Goal: Check status: Check status

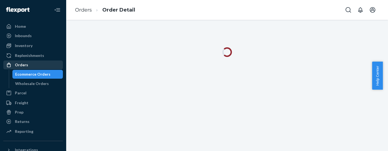
click at [25, 64] on div "Orders" at bounding box center [21, 65] width 13 height 6
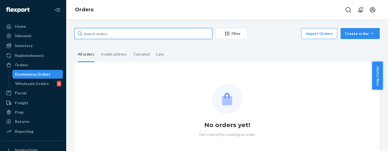
click at [118, 34] on input "text" at bounding box center [143, 33] width 138 height 11
paste input "MU02415580400"
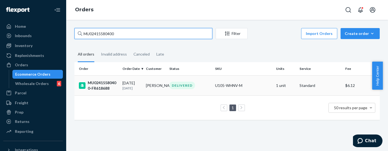
type input "MU02415580400"
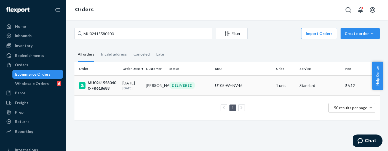
click at [174, 87] on div "DELIVERED" at bounding box center [182, 85] width 26 height 7
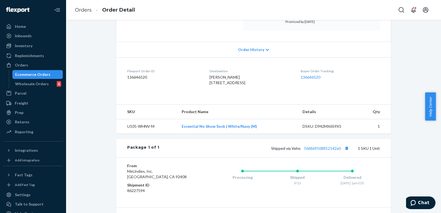
scroll to position [138, 0]
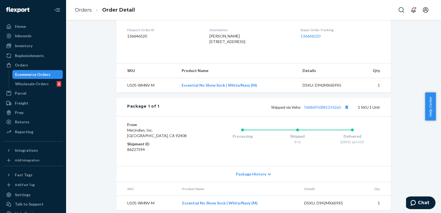
click at [138, 151] on dd "86227594" at bounding box center [160, 150] width 66 height 6
copy dd "86227594"
click at [12, 67] on div at bounding box center [10, 65] width 9 height 6
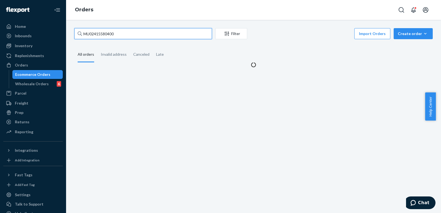
click at [113, 38] on input "MU02415580400" at bounding box center [143, 33] width 138 height 11
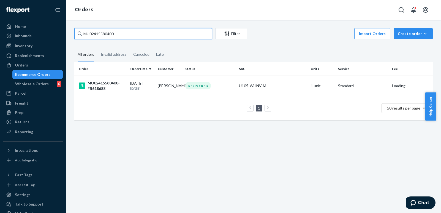
paste input "78879"
type input "MU02415578879"
click at [158, 91] on td "[PERSON_NAME]" at bounding box center [170, 85] width 28 height 20
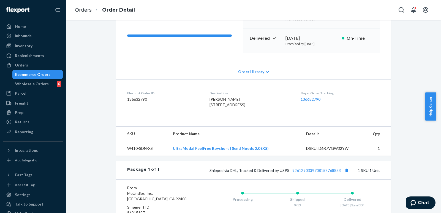
scroll to position [153, 0]
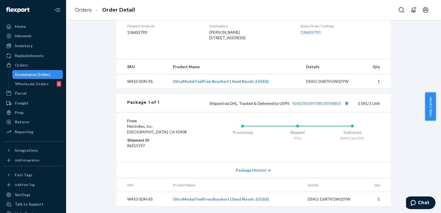
click at [137, 143] on dd "86215197" at bounding box center [160, 146] width 66 height 6
copy dd "86215197"
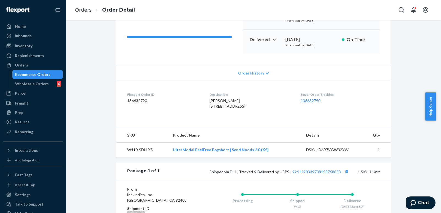
scroll to position [0, 0]
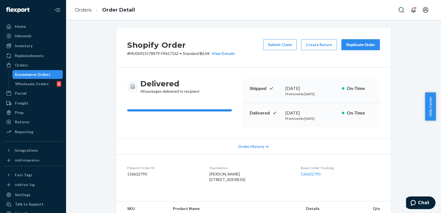
click at [129, 52] on p "# MU02415578879-FR617162 • Standard / $6.04 View Details" at bounding box center [181, 54] width 108 height 6
click at [130, 52] on p "# MU02415578879-FR617162 • Standard / $6.04 View Details" at bounding box center [181, 54] width 108 height 6
copy p "MU02415578879"
drag, startPoint x: 90, startPoint y: 10, endPoint x: 99, endPoint y: 21, distance: 13.9
click at [90, 10] on link "Orders" at bounding box center [83, 10] width 17 height 6
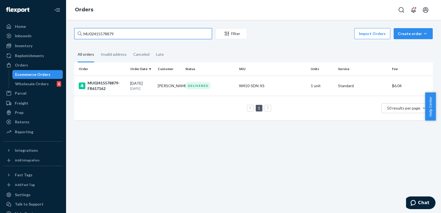
click at [120, 36] on input "MU02415578879" at bounding box center [143, 33] width 138 height 11
paste input "8115"
type input "MU02415581159"
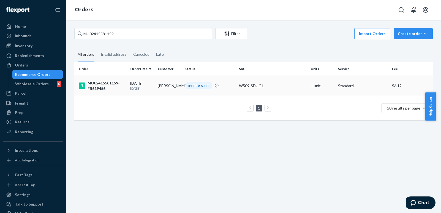
click at [175, 83] on td "[PERSON_NAME]" at bounding box center [170, 85] width 28 height 20
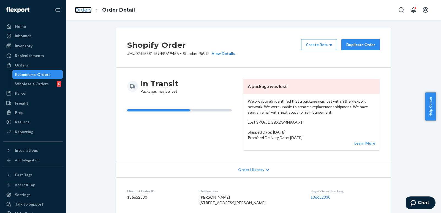
click at [75, 9] on link "Orders" at bounding box center [83, 10] width 17 height 6
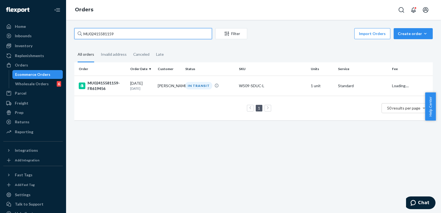
click at [114, 37] on input "MU02415581159" at bounding box center [143, 33] width 138 height 11
paste input "$35.15"
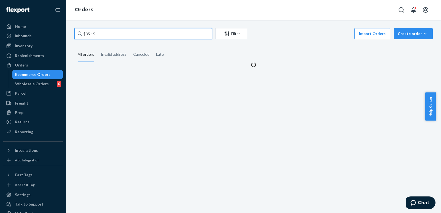
type input "MU02415581159"
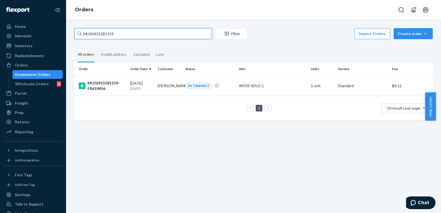
click at [119, 35] on input "MU02415581159" at bounding box center [143, 33] width 138 height 11
click at [202, 83] on div "IN TRANSIT" at bounding box center [198, 85] width 27 height 7
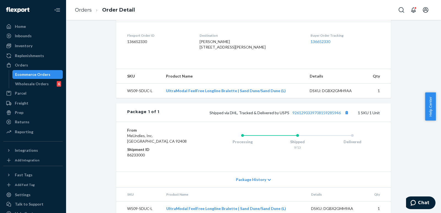
scroll to position [172, 0]
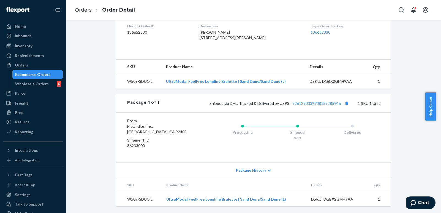
click at [138, 148] on dd "86233000" at bounding box center [160, 146] width 66 height 6
copy dd "86233000"
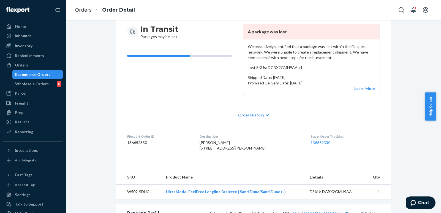
scroll to position [0, 0]
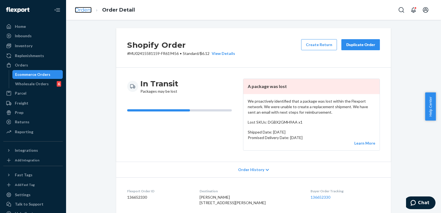
click at [80, 11] on link "Orders" at bounding box center [83, 10] width 17 height 6
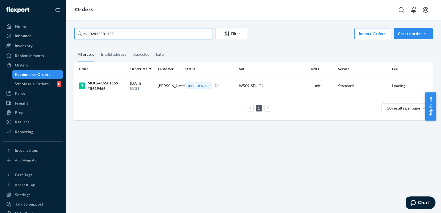
click at [127, 31] on input "MU02415581159" at bounding box center [143, 33] width 138 height 11
paste input "456"
type input "MU02415581456"
click at [179, 84] on td "[PERSON_NAME]" at bounding box center [170, 85] width 28 height 20
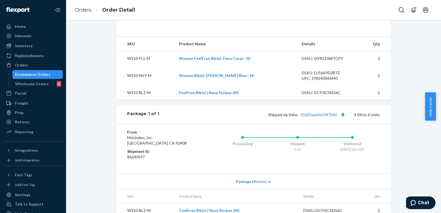
scroll to position [172, 0]
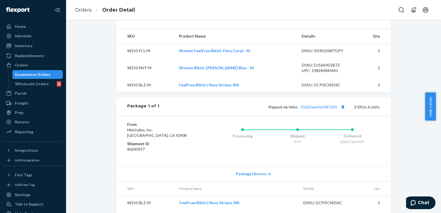
click at [135, 151] on dd "86240597" at bounding box center [160, 149] width 66 height 6
copy dd "86240597"
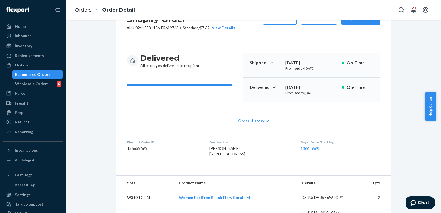
scroll to position [0, 0]
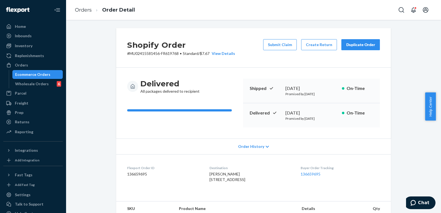
click at [143, 55] on p "# MU02415581456-FR619768 • Standard / $7.67 View Details" at bounding box center [181, 54] width 108 height 6
copy p "MU02415581456"
click at [82, 8] on link "Orders" at bounding box center [83, 10] width 17 height 6
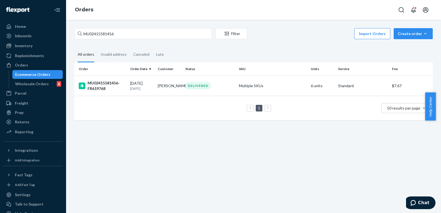
click at [129, 28] on div "MU02415581456 Filter Import Orders Create order Ecommerce order Removal order A…" at bounding box center [253, 116] width 375 height 193
click at [128, 32] on input "MU02415581456" at bounding box center [143, 33] width 138 height 11
paste input "537"
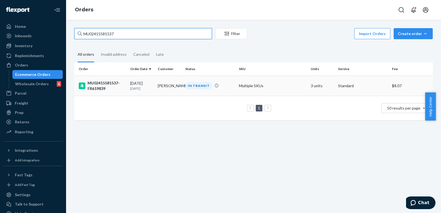
type input "MU02415581537"
click at [163, 88] on td "[PERSON_NAME]" at bounding box center [170, 85] width 28 height 20
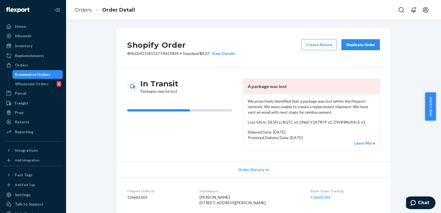
click at [341, 16] on div "Orders Order Detail" at bounding box center [253, 10] width 375 height 20
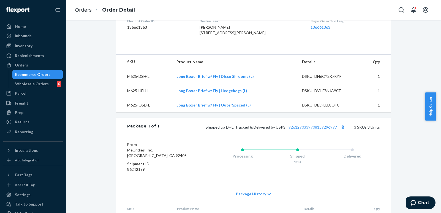
scroll to position [207, 0]
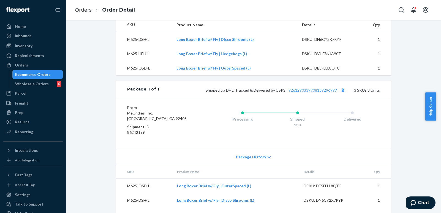
click at [136, 135] on dd "86242199" at bounding box center [160, 132] width 66 height 6
copy dd "86242199"
click at [80, 8] on link "Orders" at bounding box center [83, 10] width 17 height 6
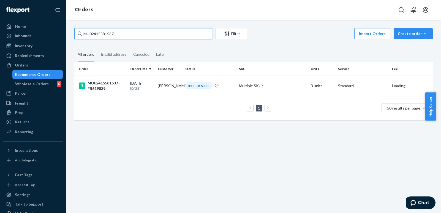
click at [137, 34] on input "MU02415581537" at bounding box center [143, 33] width 138 height 11
click at [136, 34] on input "MU02415581537" at bounding box center [143, 33] width 138 height 11
paste input "823"
type input "MU02415581823"
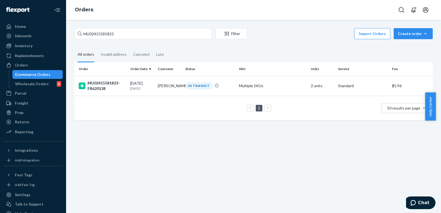
click at [171, 88] on td "[PERSON_NAME]" at bounding box center [170, 85] width 28 height 20
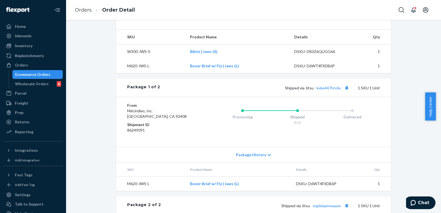
scroll to position [207, 0]
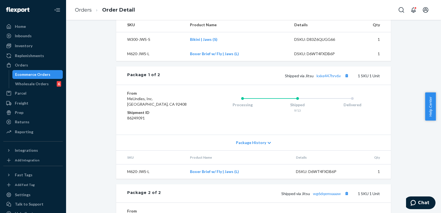
click at [138, 121] on dd "86249091" at bounding box center [160, 118] width 66 height 6
copy dd "86249091"
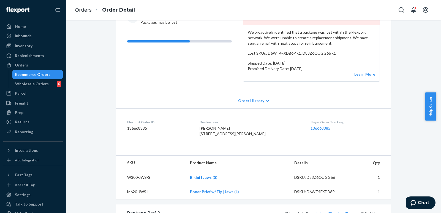
scroll to position [0, 0]
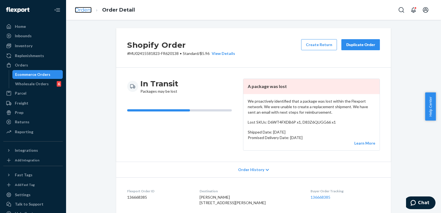
click at [81, 7] on link "Orders" at bounding box center [83, 10] width 17 height 6
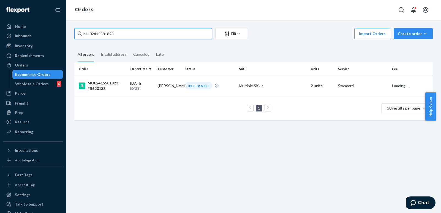
click at [137, 35] on input "MU02415581823" at bounding box center [143, 33] width 138 height 11
paste input "204"
type input "MU02415582043"
click at [197, 86] on div "IN TRANSIT" at bounding box center [198, 85] width 27 height 7
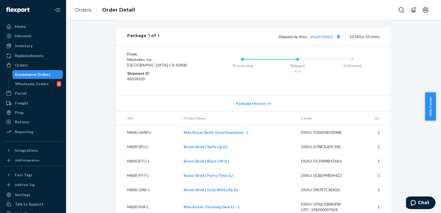
scroll to position [413, 0]
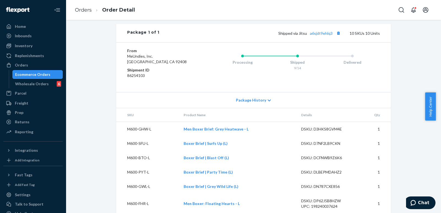
click at [139, 73] on dd "86254103" at bounding box center [160, 76] width 66 height 6
copy dd "0"
click at [141, 77] on dd "86254103" at bounding box center [160, 76] width 66 height 6
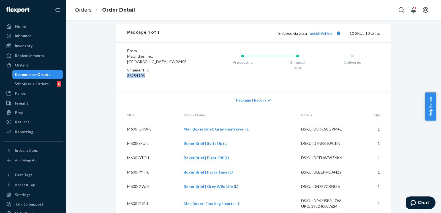
click at [141, 77] on dd "86254103" at bounding box center [160, 76] width 66 height 6
click at [79, 9] on link "Orders" at bounding box center [83, 10] width 17 height 6
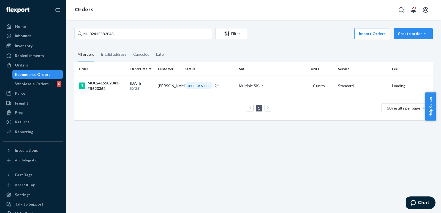
click at [162, 41] on div "MU02415582043 Filter Import Orders Create order Ecommerce order Removal order A…" at bounding box center [253, 77] width 367 height 98
click at [154, 34] on input "MU02415582043" at bounding box center [143, 33] width 138 height 11
paste input "190"
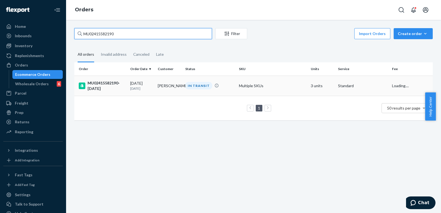
type input "MU02415582190"
click at [191, 84] on div "IN TRANSIT" at bounding box center [198, 85] width 27 height 7
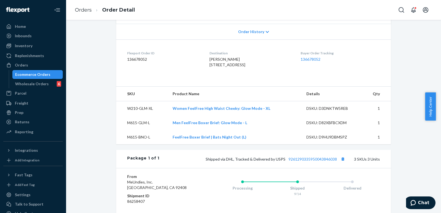
scroll to position [207, 0]
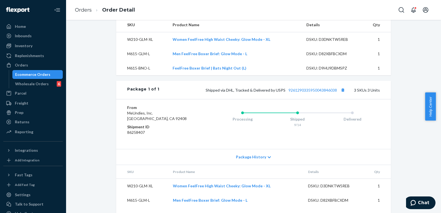
click at [134, 135] on dd "86258407" at bounding box center [160, 132] width 66 height 6
copy dd "86258407"
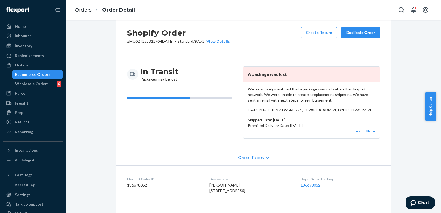
scroll to position [0, 0]
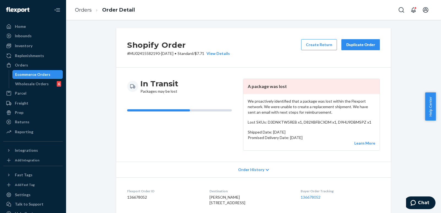
click at [92, 7] on li "Order Detail" at bounding box center [113, 9] width 43 height 7
click at [90, 13] on ol "Orders Order Detail" at bounding box center [105, 10] width 69 height 16
click at [85, 7] on link "Orders" at bounding box center [83, 10] width 17 height 6
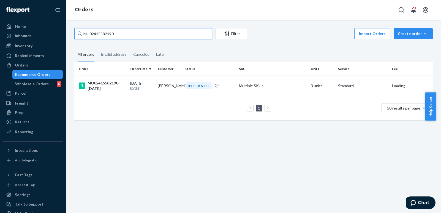
click at [127, 33] on input "MU02415582190" at bounding box center [143, 33] width 138 height 11
paste input "48"
type input "MU02415582480"
click at [180, 82] on td "[PERSON_NAME]" at bounding box center [170, 85] width 28 height 20
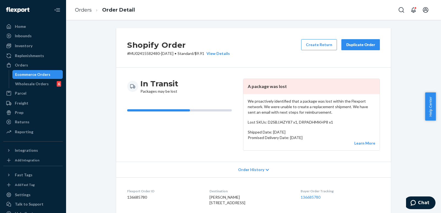
drag, startPoint x: 265, startPoint y: 54, endPoint x: 182, endPoint y: 105, distance: 97.8
click at [265, 54] on div "Shopify Order # MU02415582480-[DATE] • Standard / $9.91 View Details Create Ret…" at bounding box center [253, 47] width 275 height 39
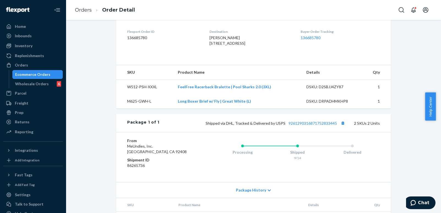
scroll to position [204, 0]
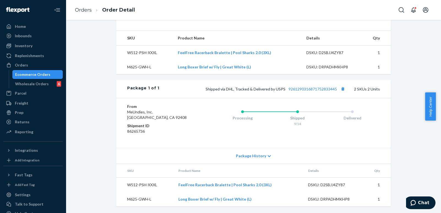
click at [134, 130] on dd "86265736" at bounding box center [160, 131] width 66 height 6
click at [83, 7] on link "Orders" at bounding box center [83, 10] width 17 height 6
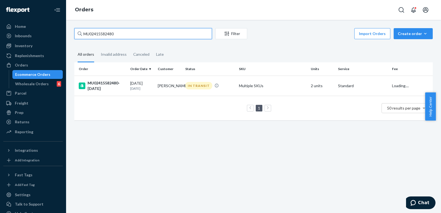
click at [134, 33] on input "MU02415582480" at bounding box center [143, 33] width 138 height 11
paste input "15"
type input "MU02415582415"
click at [188, 84] on div "IN TRANSIT" at bounding box center [198, 85] width 27 height 7
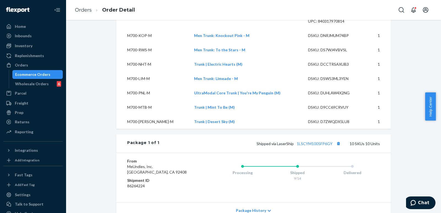
scroll to position [413, 0]
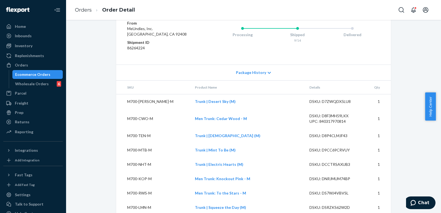
click at [132, 45] on dt "Shipment ID" at bounding box center [160, 43] width 66 height 6
click at [135, 51] on dd "86264224" at bounding box center [160, 48] width 66 height 6
click at [78, 9] on link "Orders" at bounding box center [83, 10] width 17 height 6
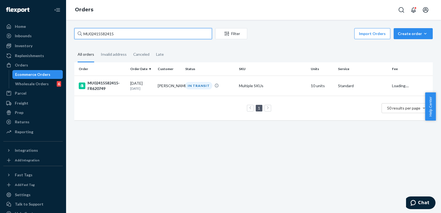
click at [130, 31] on input "MU02415582415" at bounding box center [143, 33] width 138 height 11
paste input "524"
type input "MU02415582524"
click at [156, 83] on td "[PERSON_NAME]" at bounding box center [170, 85] width 28 height 20
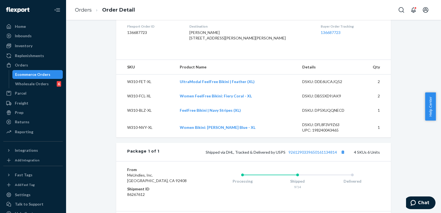
scroll to position [207, 0]
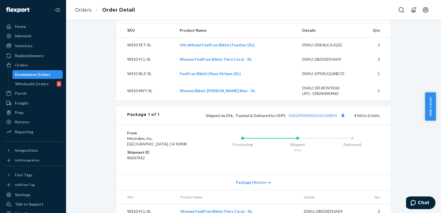
click at [136, 151] on div "From MeUndies, Inc. [GEOGRAPHIC_DATA] Shipment ID 86267612 Processing Shipped 9…" at bounding box center [253, 149] width 253 height 39
click at [135, 151] on dd "86267612" at bounding box center [160, 158] width 66 height 6
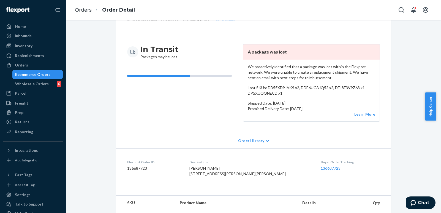
scroll to position [0, 0]
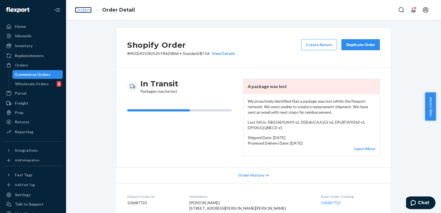
click at [80, 11] on link "Orders" at bounding box center [83, 10] width 17 height 6
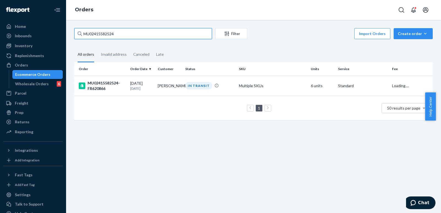
click at [129, 33] on input "MU02415582524" at bounding box center [143, 33] width 138 height 11
paste input "4781"
type input "MU02415584781"
click at [188, 85] on div "DELIVERED" at bounding box center [198, 85] width 26 height 7
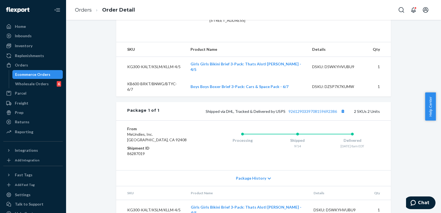
scroll to position [181, 0]
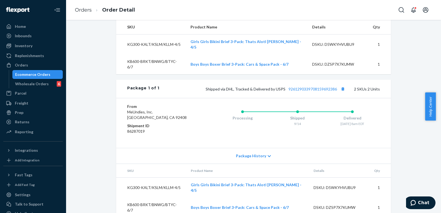
click at [133, 129] on dd "86287019" at bounding box center [160, 131] width 66 height 6
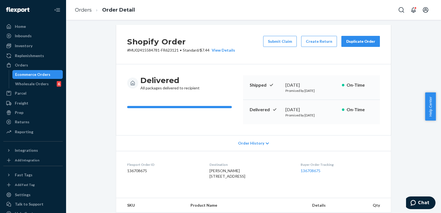
scroll to position [0, 0]
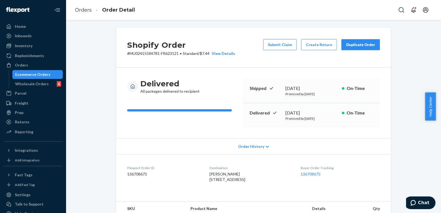
click at [75, 7] on ol "Orders Order Detail" at bounding box center [105, 10] width 69 height 16
click at [79, 7] on link "Orders" at bounding box center [83, 10] width 17 height 6
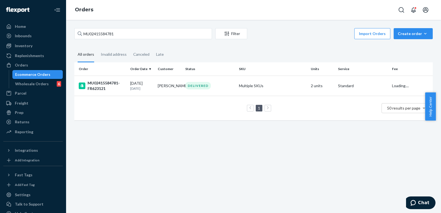
click at [121, 39] on div "MU02415584781 Filter Import Orders Create order Ecommerce order Removal order" at bounding box center [253, 34] width 359 height 12
click at [121, 38] on input "MU02415584781" at bounding box center [143, 33] width 138 height 11
paste input "2447"
type input "MU02415582447"
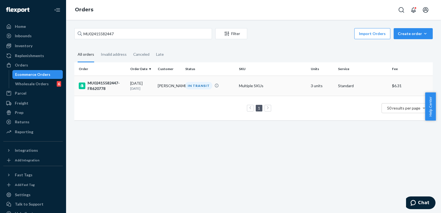
click at [173, 86] on td "[PERSON_NAME]" at bounding box center [170, 85] width 28 height 20
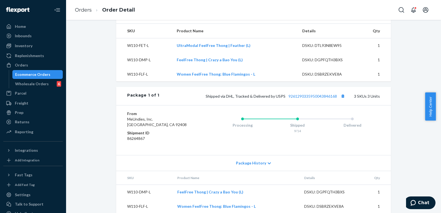
scroll to position [233, 0]
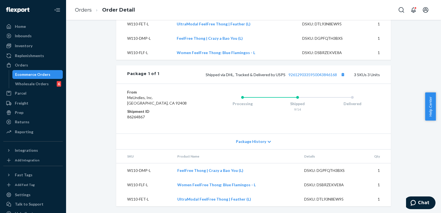
click at [136, 117] on dd "86264867" at bounding box center [160, 117] width 66 height 6
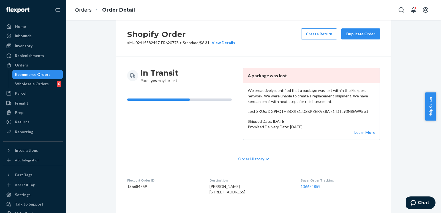
scroll to position [0, 0]
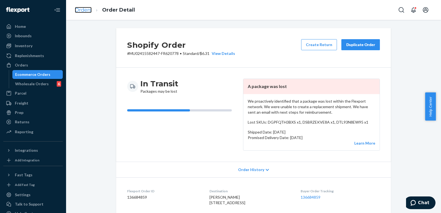
click at [85, 10] on link "Orders" at bounding box center [83, 10] width 17 height 6
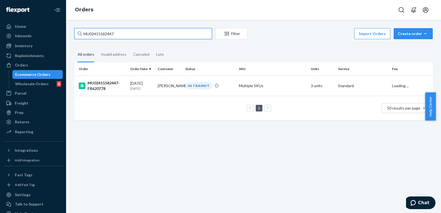
click at [123, 36] on input "MU02415582447" at bounding box center [143, 33] width 138 height 11
paste input "5133"
type input "MU02415585133"
click at [152, 85] on div "[DATE] [DATE]" at bounding box center [141, 85] width 23 height 10
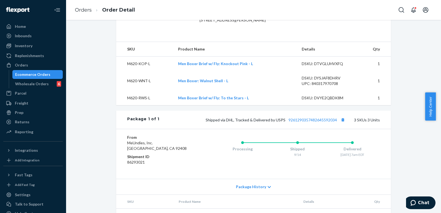
scroll to position [172, 0]
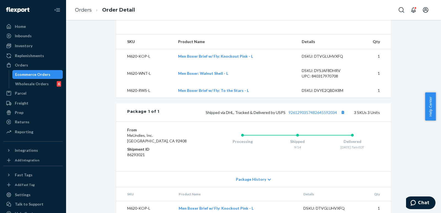
click at [133, 151] on dd "86293021" at bounding box center [160, 155] width 66 height 6
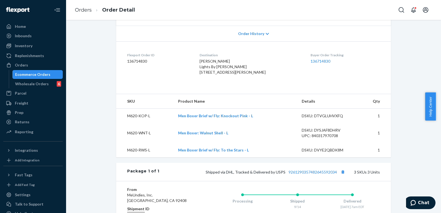
scroll to position [0, 0]
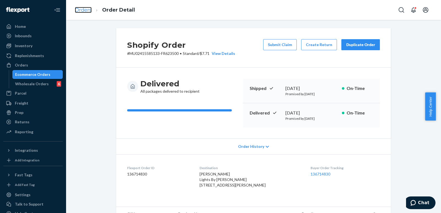
click at [87, 9] on link "Orders" at bounding box center [83, 10] width 17 height 6
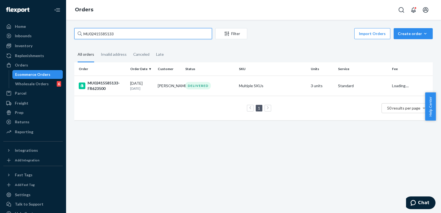
click at [132, 34] on input "MU02415585133" at bounding box center [143, 33] width 138 height 11
paste input "799"
type input "MU02415585799"
click at [188, 91] on td "IN TRANSIT" at bounding box center [210, 85] width 54 height 20
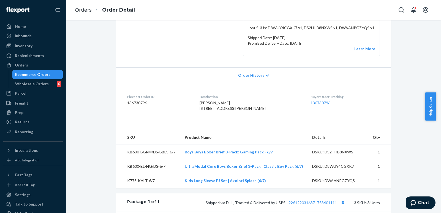
scroll to position [172, 0]
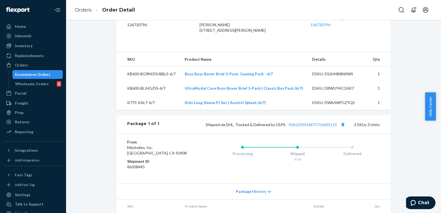
click at [133, 151] on dd "86308445" at bounding box center [160, 167] width 66 height 6
